Goal: Contribute content

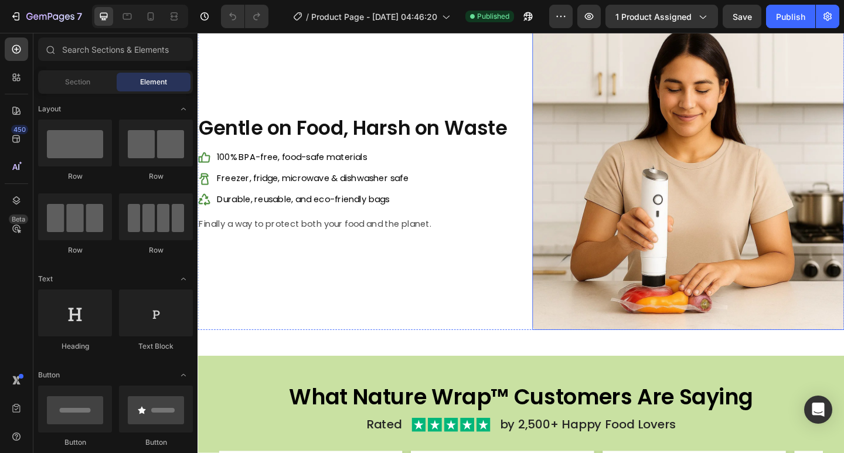
click at [671, 215] on img at bounding box center [730, 186] width 339 height 339
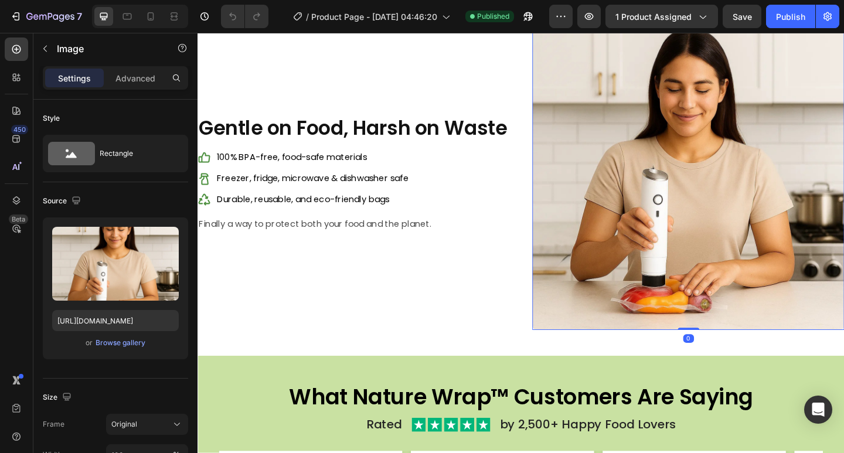
scroll to position [1348, 0]
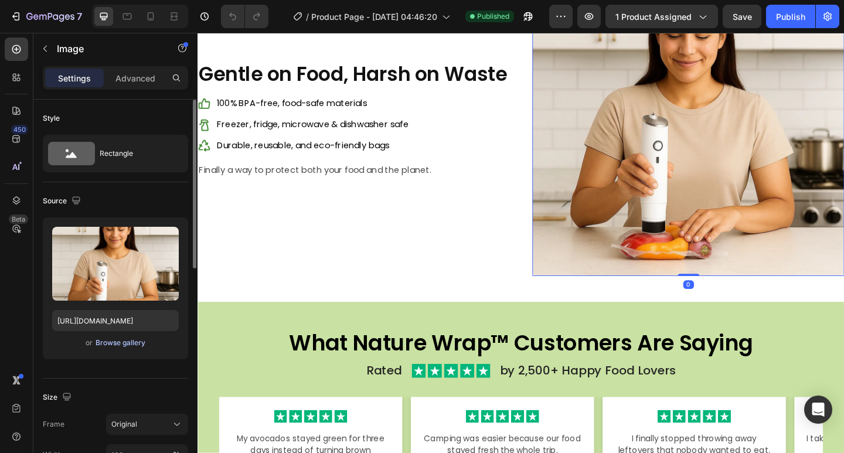
click at [124, 346] on div "Browse gallery" at bounding box center [121, 343] width 50 height 11
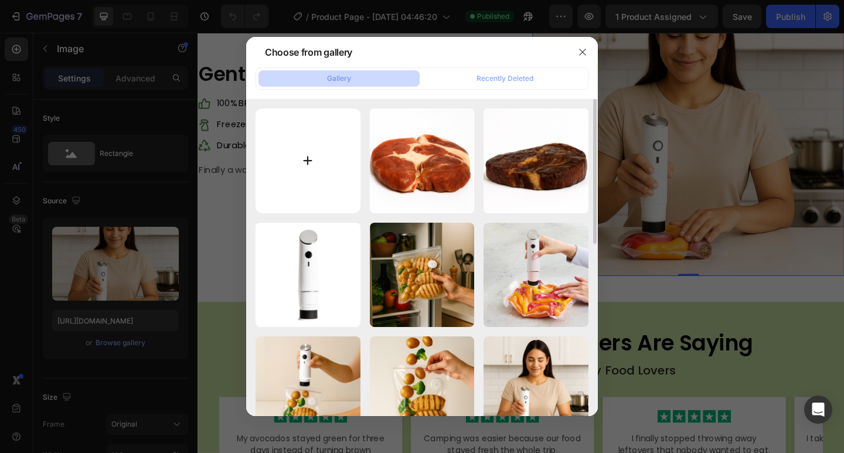
click at [302, 145] on input "file" at bounding box center [307, 160] width 105 height 105
type input "C:\fakepath\Untitled design (12).png"
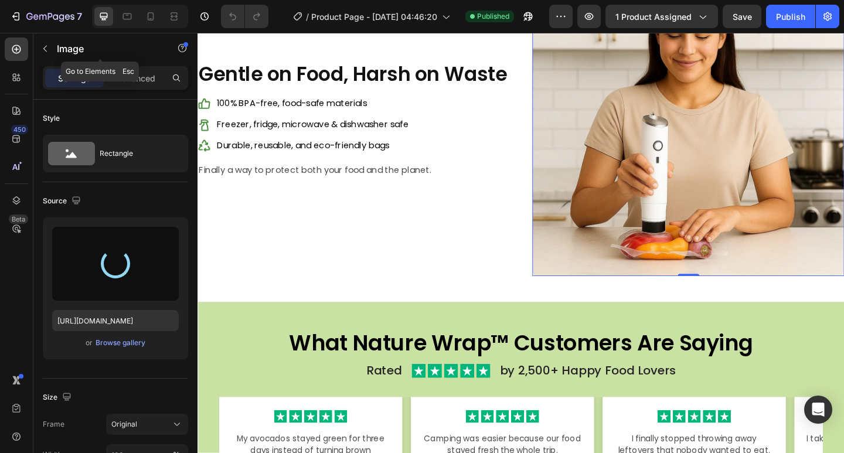
type input "[URL][DOMAIN_NAME]"
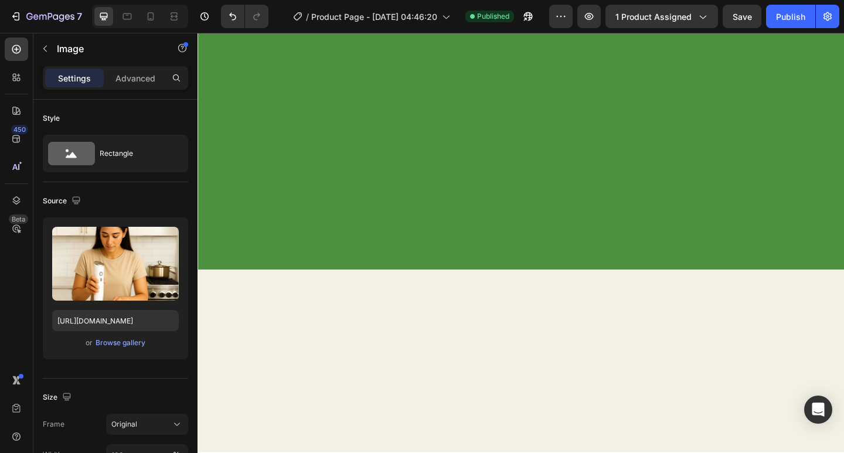
scroll to position [1406, 0]
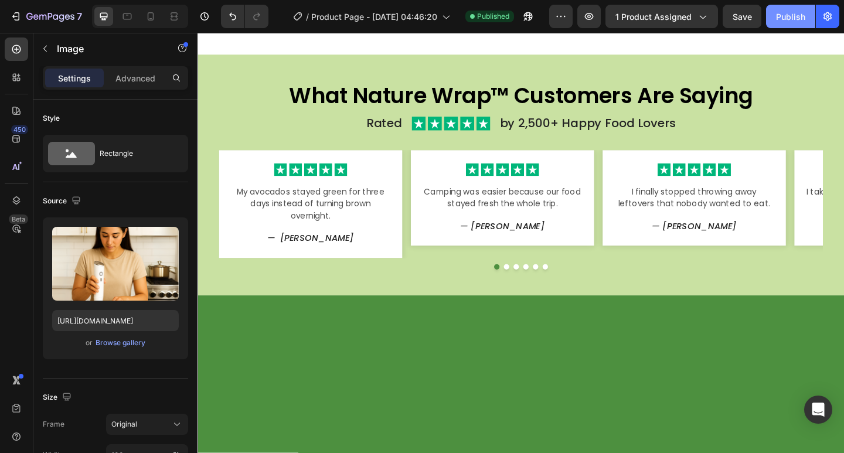
click at [790, 17] on div "Publish" at bounding box center [790, 17] width 29 height 12
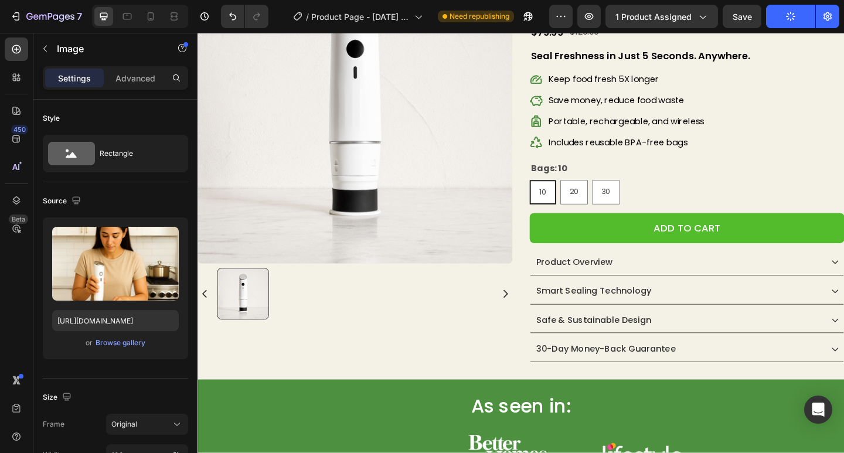
scroll to position [0, 0]
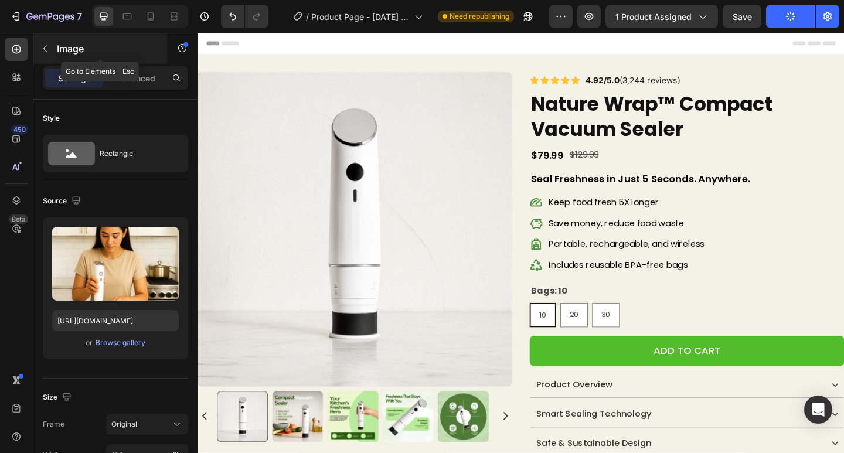
click at [45, 48] on icon "button" at bounding box center [44, 48] width 9 height 9
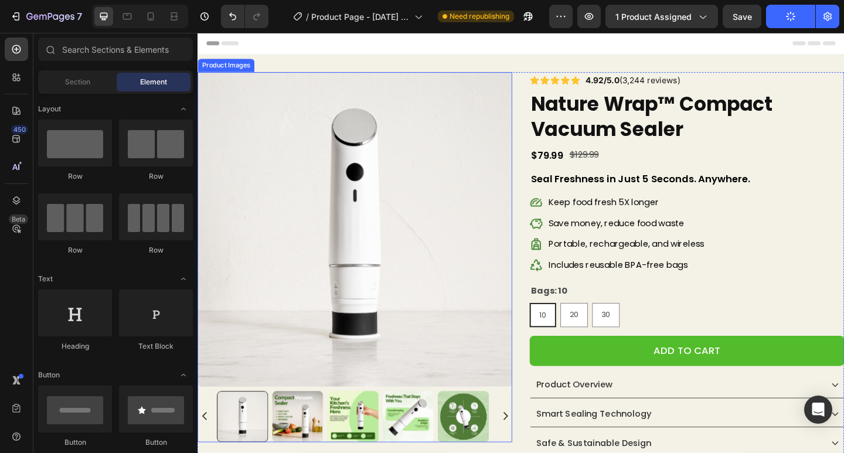
click at [447, 255] on img at bounding box center [368, 247] width 342 height 342
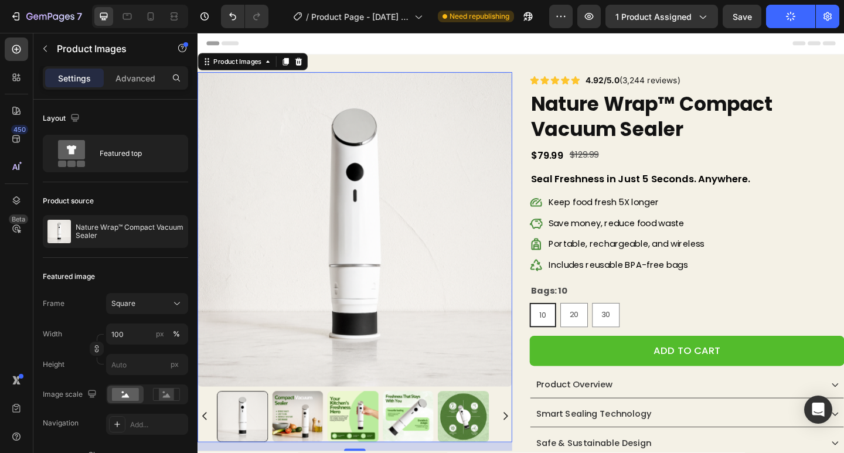
click at [608, 235] on p "Save money, reduce food waste" at bounding box center [663, 240] width 169 height 12
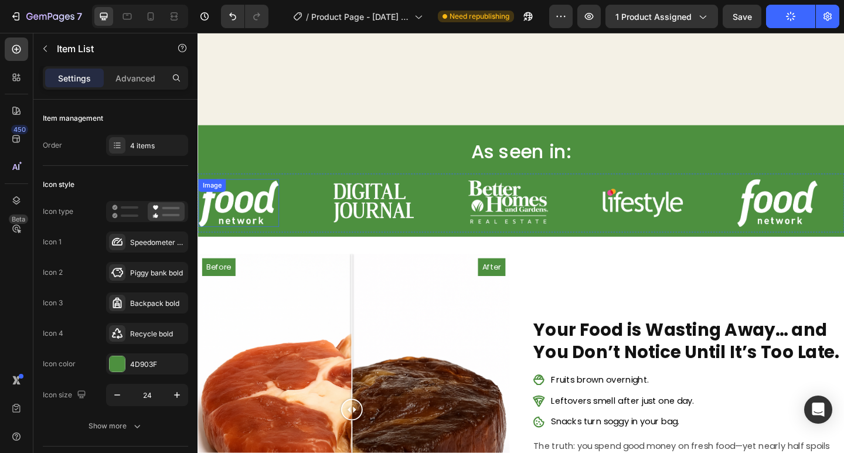
scroll to position [586, 0]
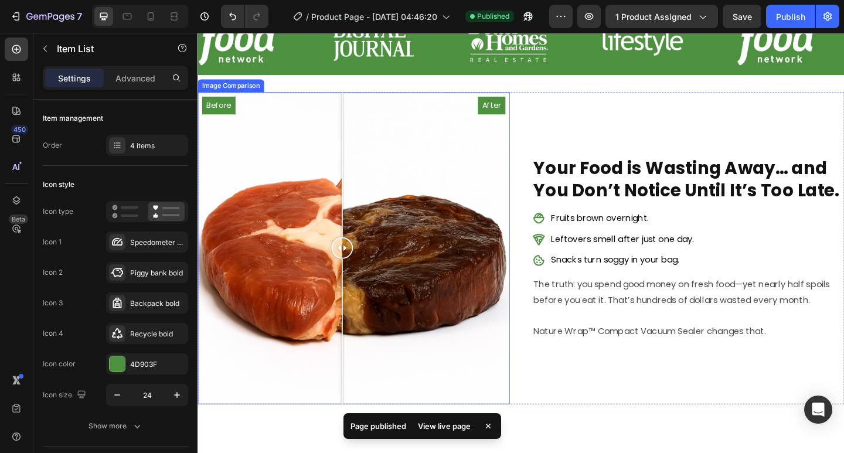
drag, startPoint x: 367, startPoint y: 258, endPoint x: 355, endPoint y: 281, distance: 26.2
click at [355, 281] on div at bounding box center [354, 267] width 23 height 339
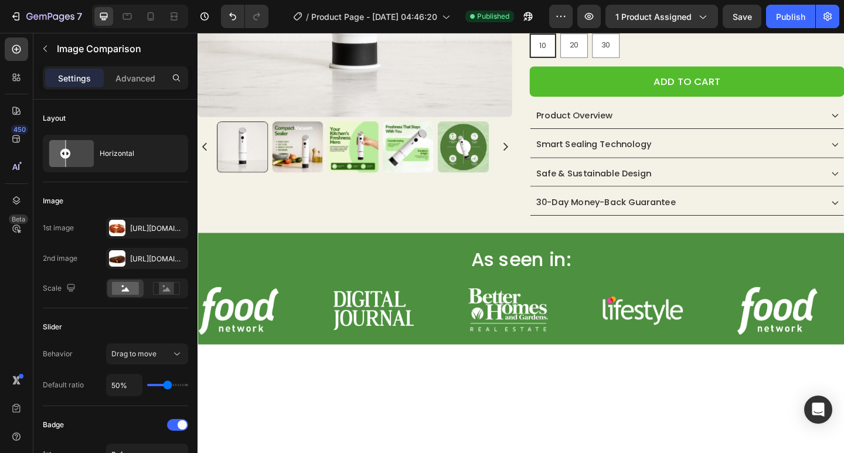
scroll to position [0, 0]
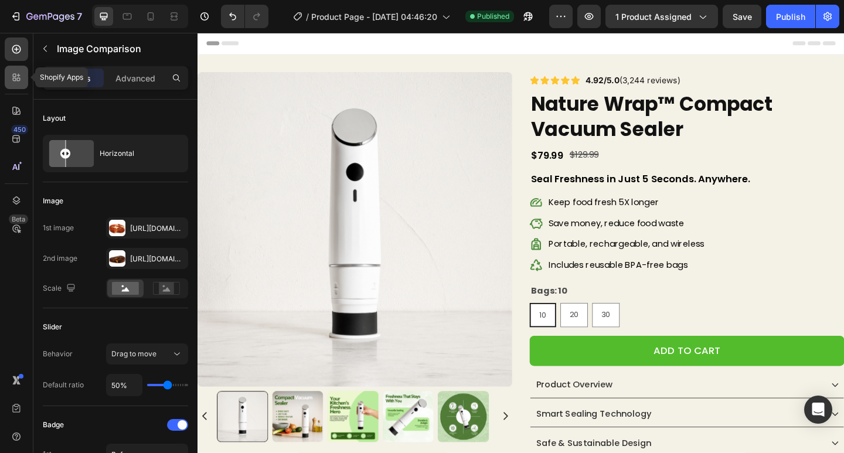
click at [23, 73] on div at bounding box center [16, 77] width 23 height 23
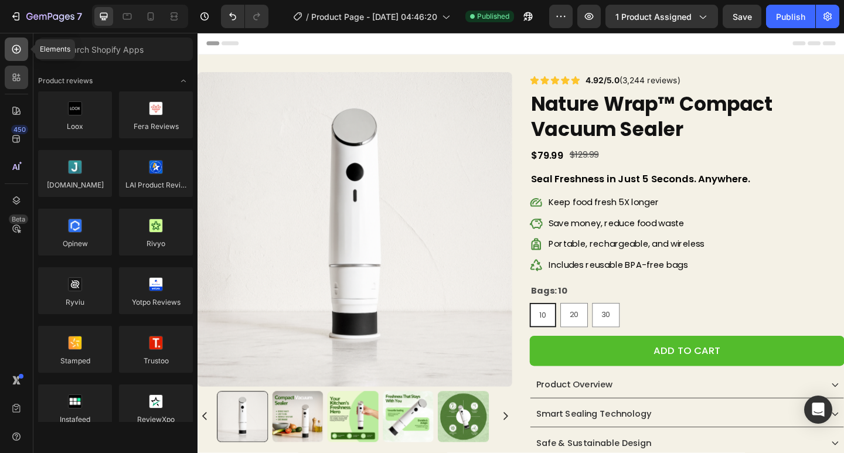
click at [20, 46] on icon at bounding box center [17, 49] width 12 height 12
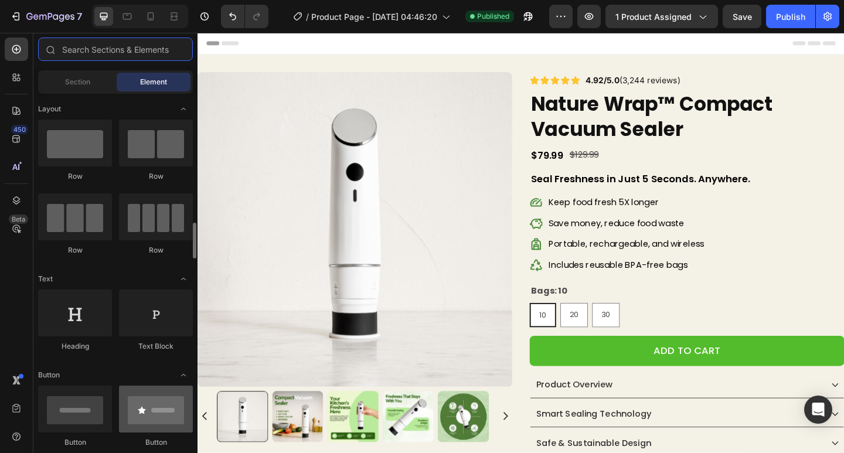
scroll to position [234, 0]
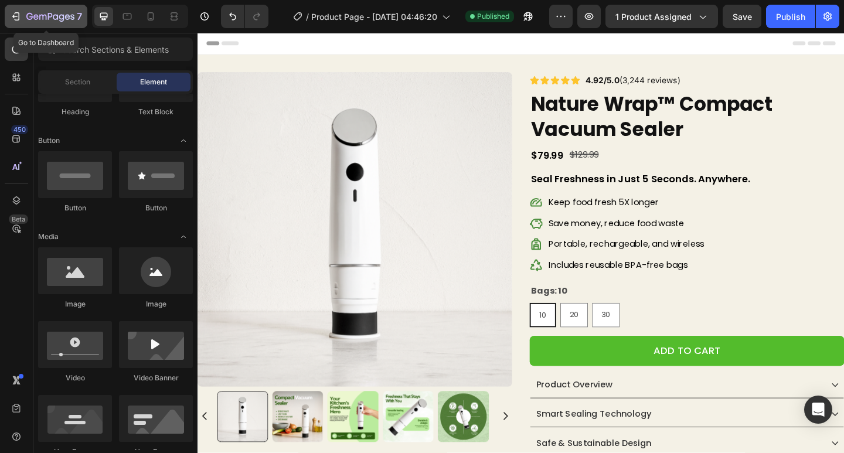
click at [28, 15] on icon "button" at bounding box center [50, 17] width 48 height 10
